Goal: Check status: Check status

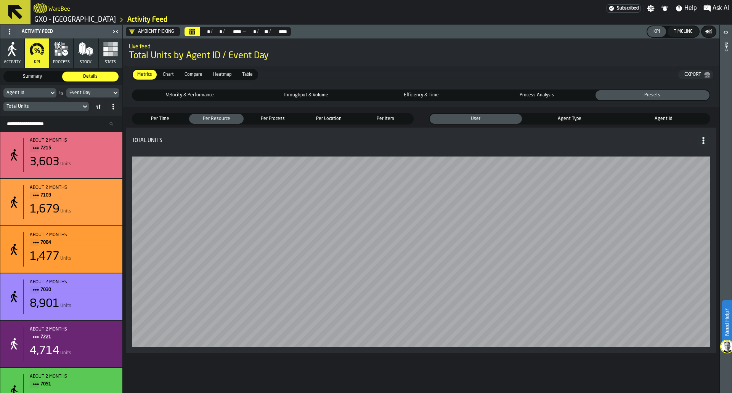
click at [191, 29] on icon "Calendar" at bounding box center [192, 32] width 6 height 6
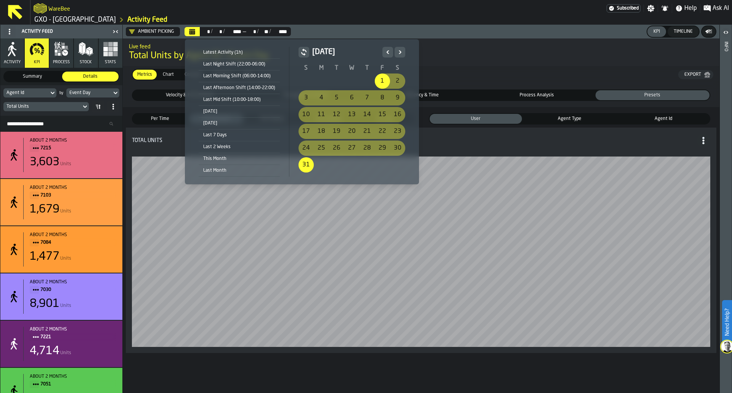
click at [397, 50] on icon "Next" at bounding box center [400, 52] width 8 height 9
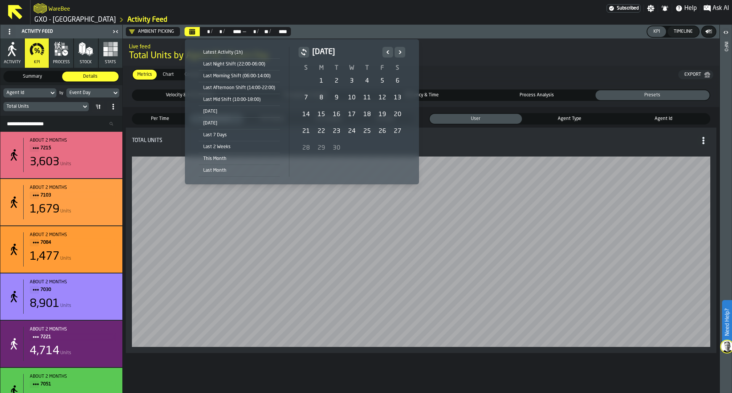
click at [317, 81] on div "1" at bounding box center [321, 81] width 15 height 15
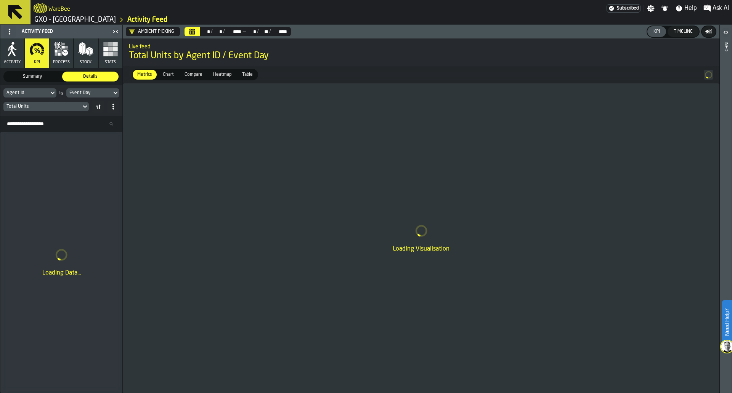
click at [38, 79] on span "Summary" at bounding box center [32, 76] width 53 height 7
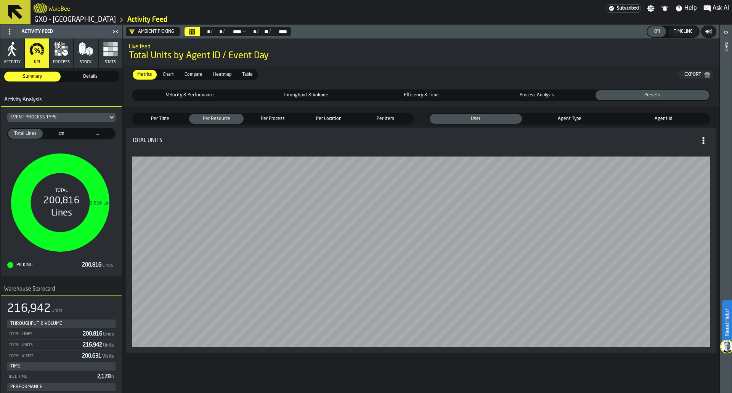
click at [101, 137] on span "..." at bounding box center [98, 133] width 32 height 7
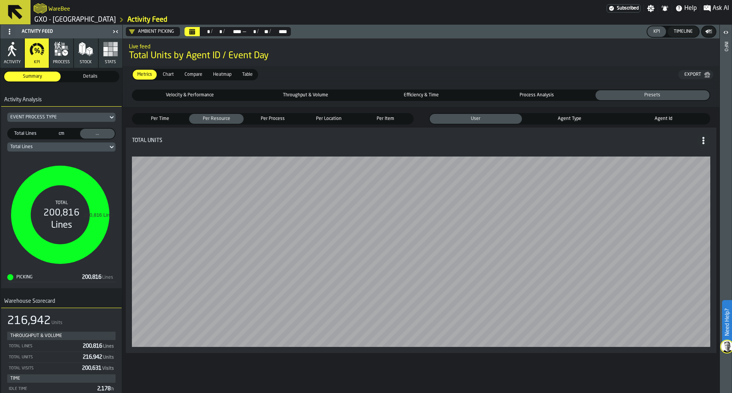
click at [93, 146] on div "Total Lines" at bounding box center [57, 147] width 95 height 5
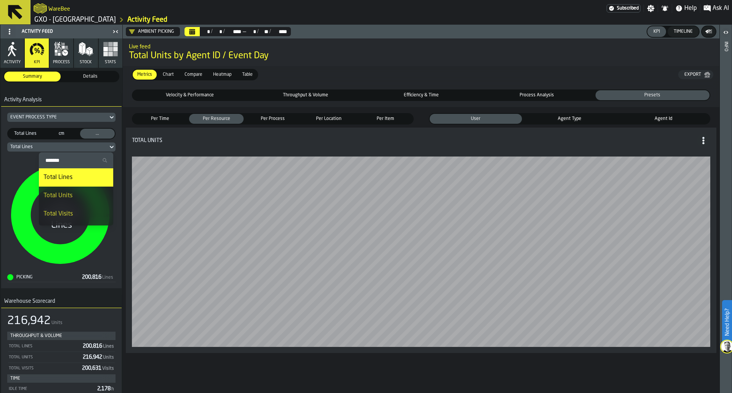
click at [73, 192] on div "Total Units" at bounding box center [75, 195] width 65 height 9
